Goal: Check status: Check status

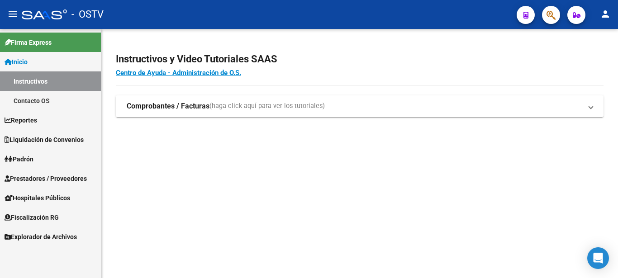
click at [19, 156] on span "Padrón" at bounding box center [19, 159] width 29 height 10
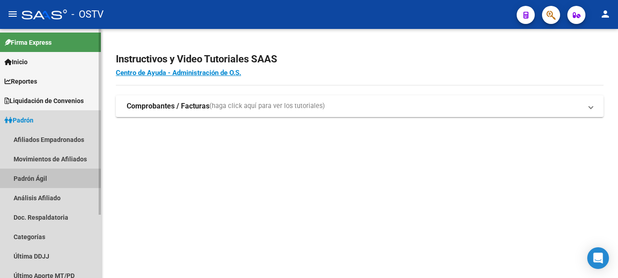
click at [37, 178] on link "Padrón Ágil" at bounding box center [50, 178] width 101 height 19
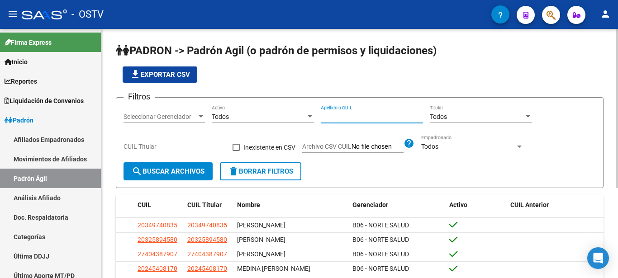
click at [325, 118] on input "Apellido o CUIL" at bounding box center [372, 117] width 102 height 8
type input "MEDINA"
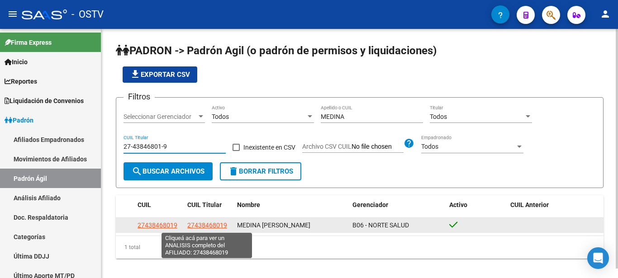
type input "27-43846801-9"
click at [220, 226] on span "27438468019" at bounding box center [207, 225] width 40 height 7
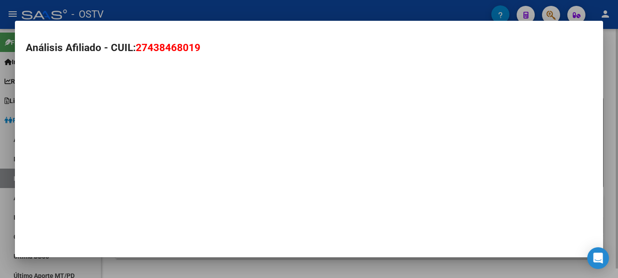
click at [220, 226] on mat-dialog-container "Análisis Afiliado - CUIL: 27438468019" at bounding box center [309, 139] width 588 height 236
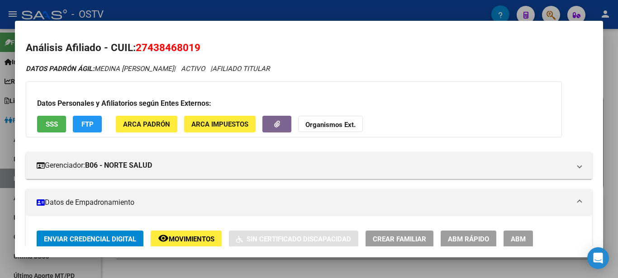
click at [432, 109] on div "Datos Personales y Afiliatorios según Entes Externos: SSS FTP ARCA Padrón ARCA …" at bounding box center [294, 109] width 536 height 56
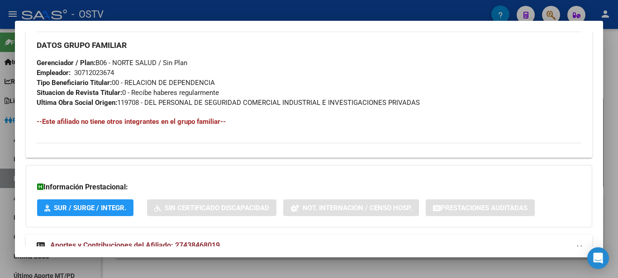
scroll to position [463, 0]
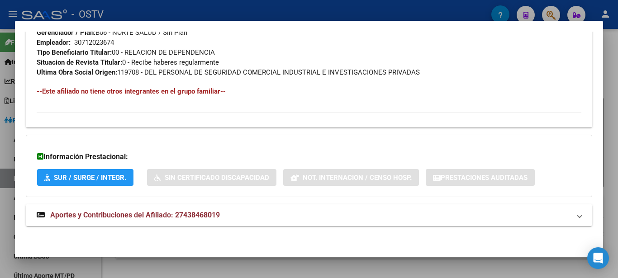
click at [157, 217] on span "Aportes y Contribuciones del Afiliado: 27438468019" at bounding box center [135, 215] width 170 height 9
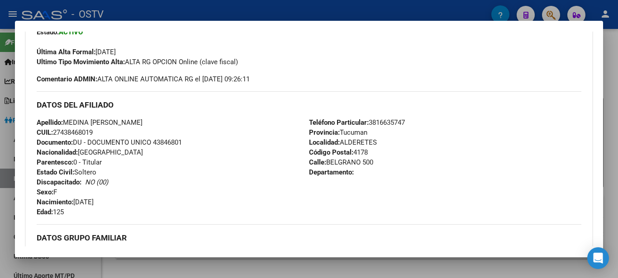
scroll to position [0, 0]
